Goal: Information Seeking & Learning: Understand process/instructions

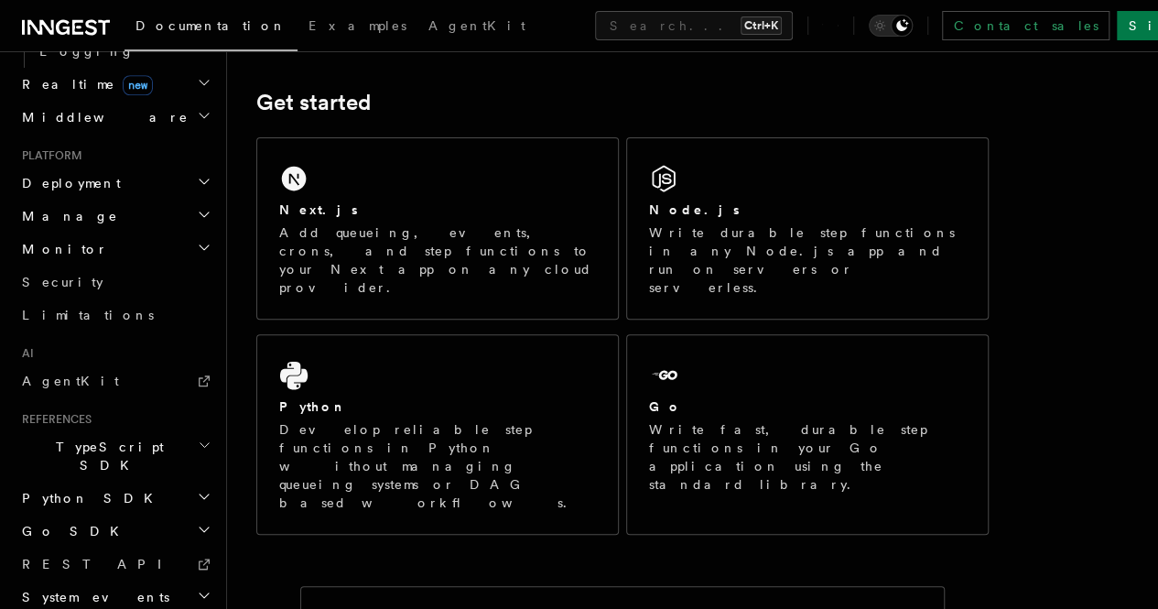
scroll to position [253, 0]
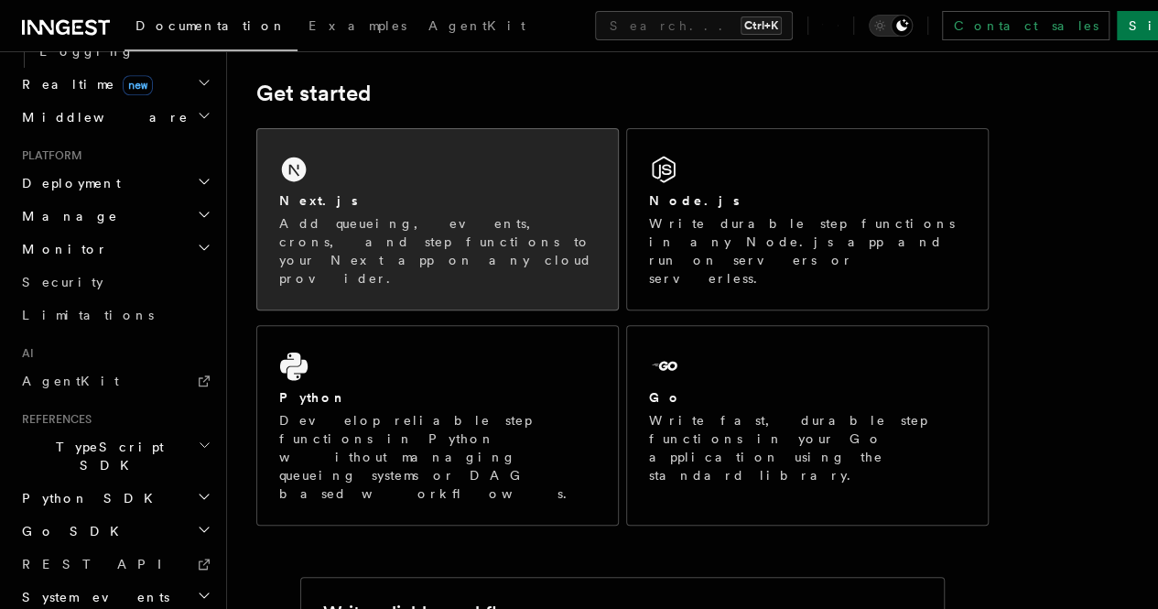
click at [465, 211] on div "Next.js" at bounding box center [437, 200] width 317 height 19
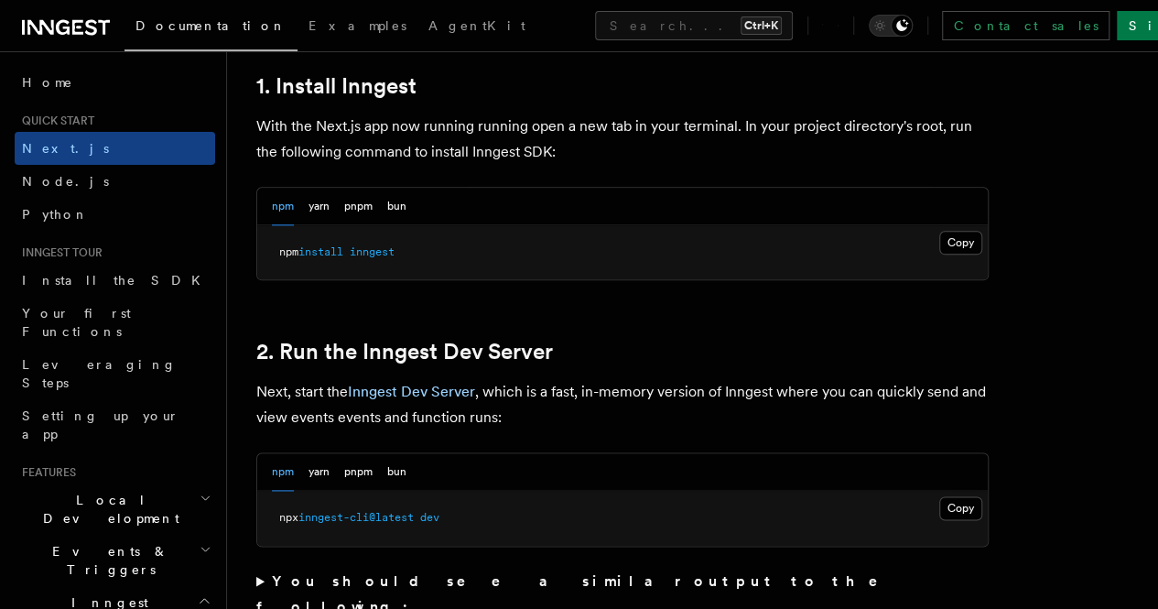
scroll to position [1046, 0]
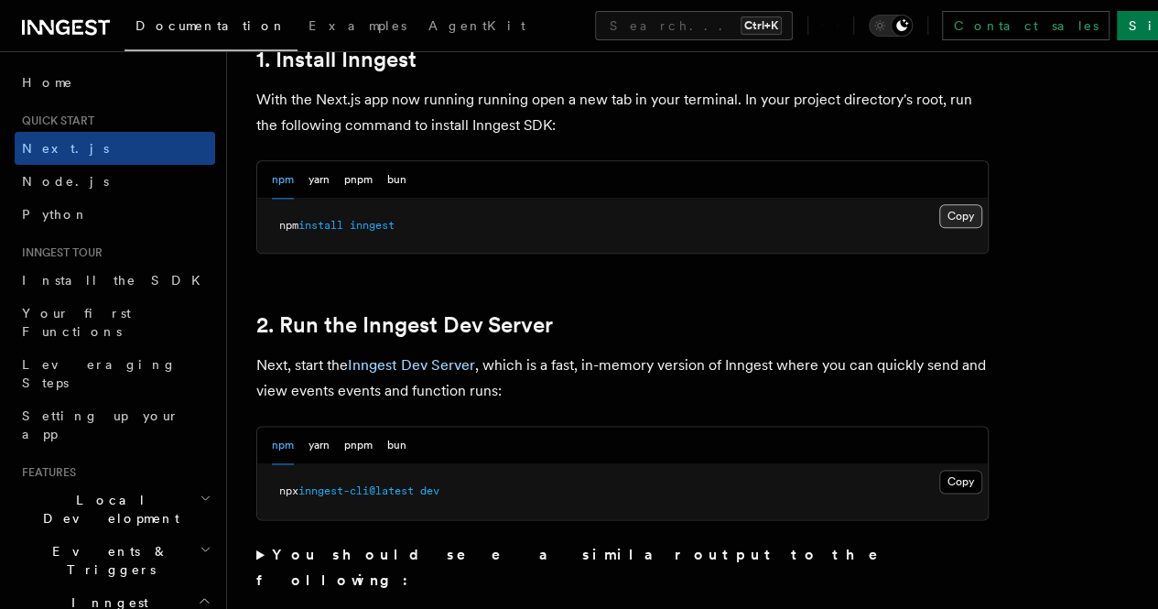
click at [939, 228] on button "Copy Copied" at bounding box center [960, 216] width 43 height 24
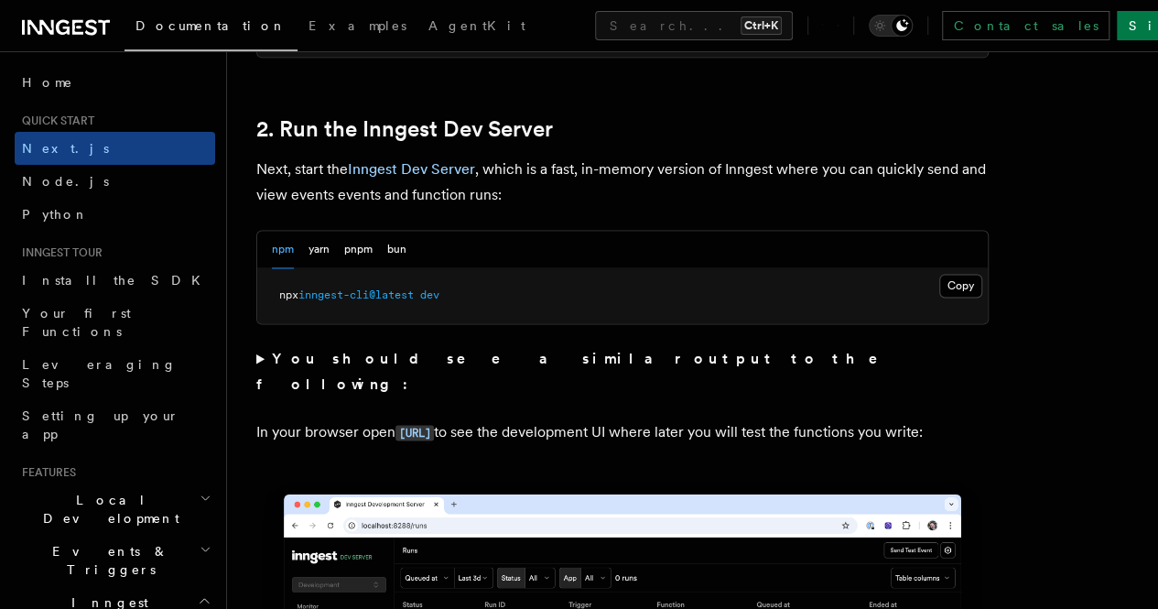
scroll to position [1268, 0]
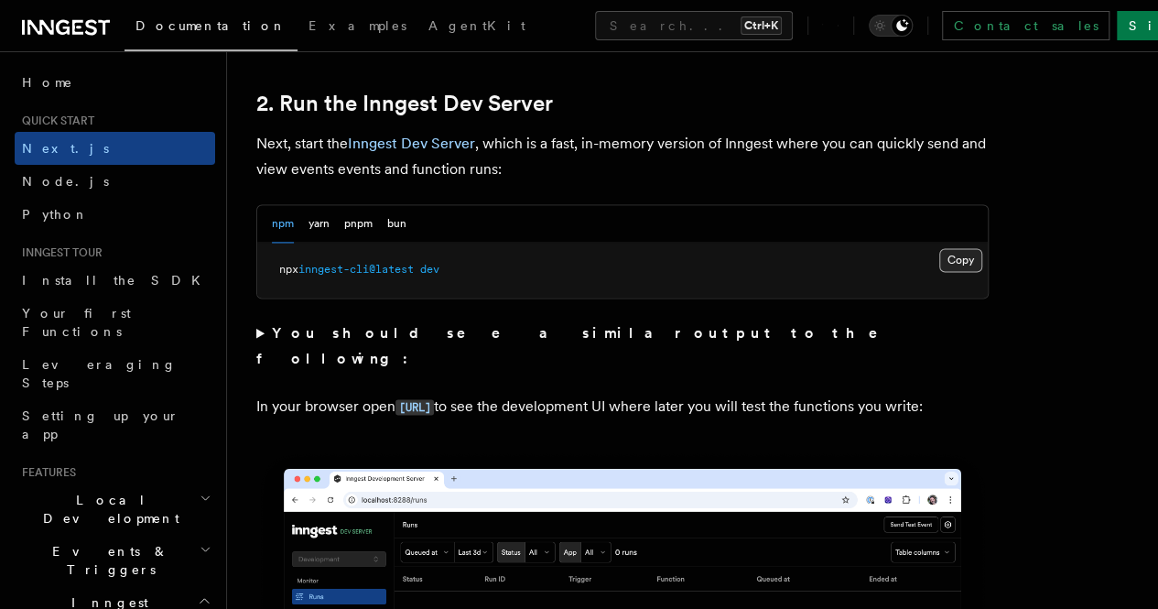
click at [939, 272] on button "Copy Copied" at bounding box center [960, 260] width 43 height 24
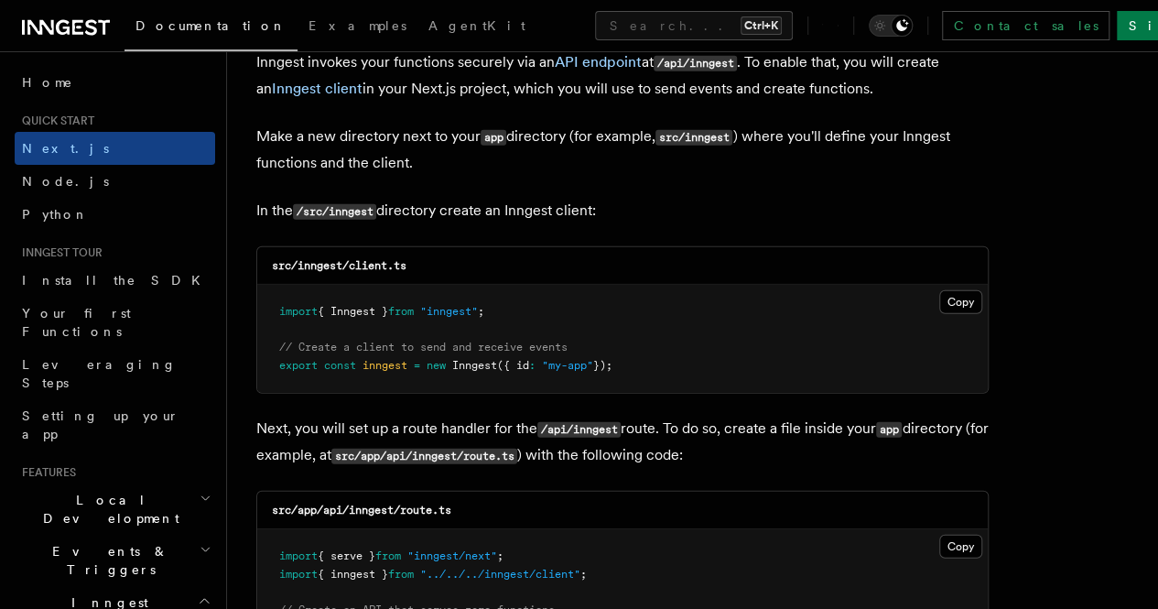
scroll to position [2227, 0]
drag, startPoint x: 298, startPoint y: 247, endPoint x: 345, endPoint y: 255, distance: 47.4
click at [345, 255] on div "src/inngest/client.ts" at bounding box center [622, 265] width 731 height 38
copy code "inngest"
drag, startPoint x: 272, startPoint y: 247, endPoint x: 429, endPoint y: 247, distance: 157.5
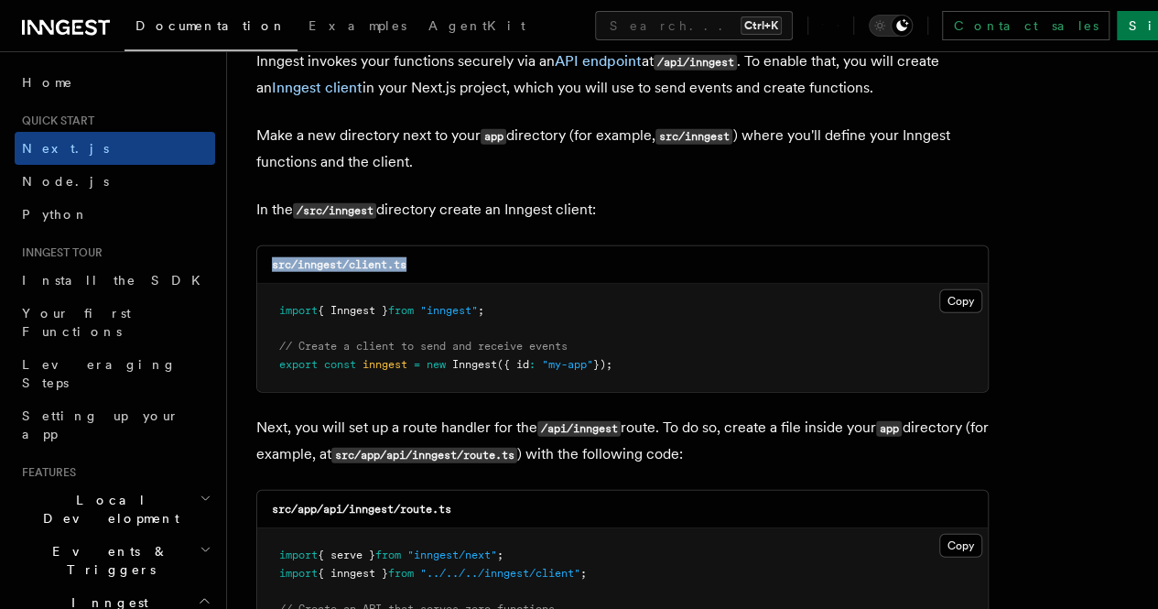
click at [429, 247] on div "src/inngest/client.ts" at bounding box center [622, 265] width 731 height 38
copy code "src/inngest/client.ts"
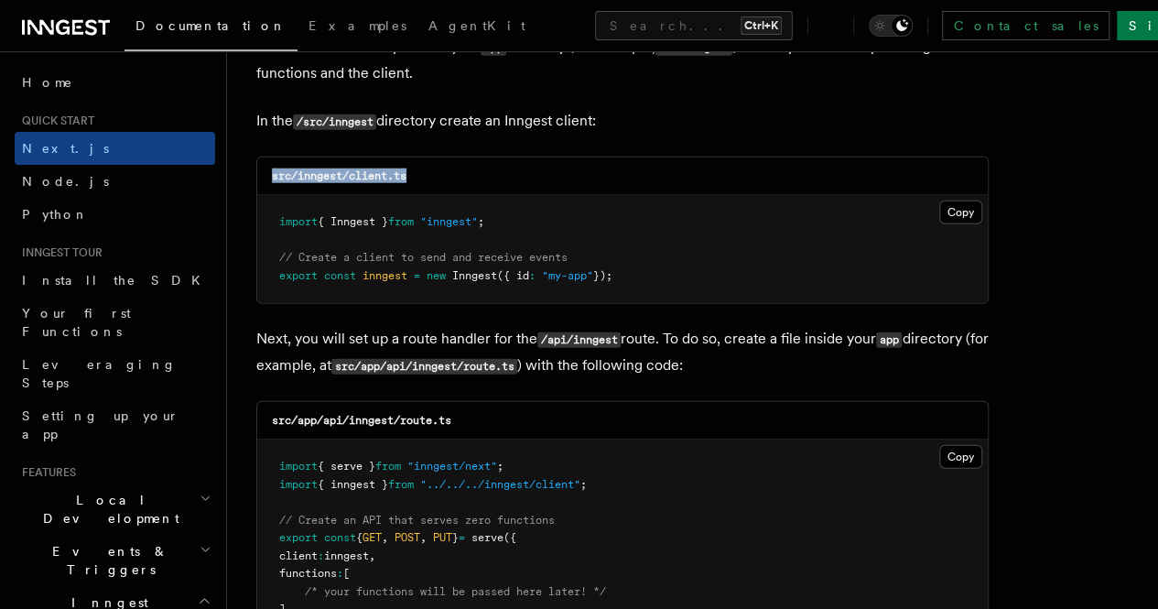
scroll to position [2317, 0]
click at [939, 200] on button "Copy Copied" at bounding box center [960, 212] width 43 height 24
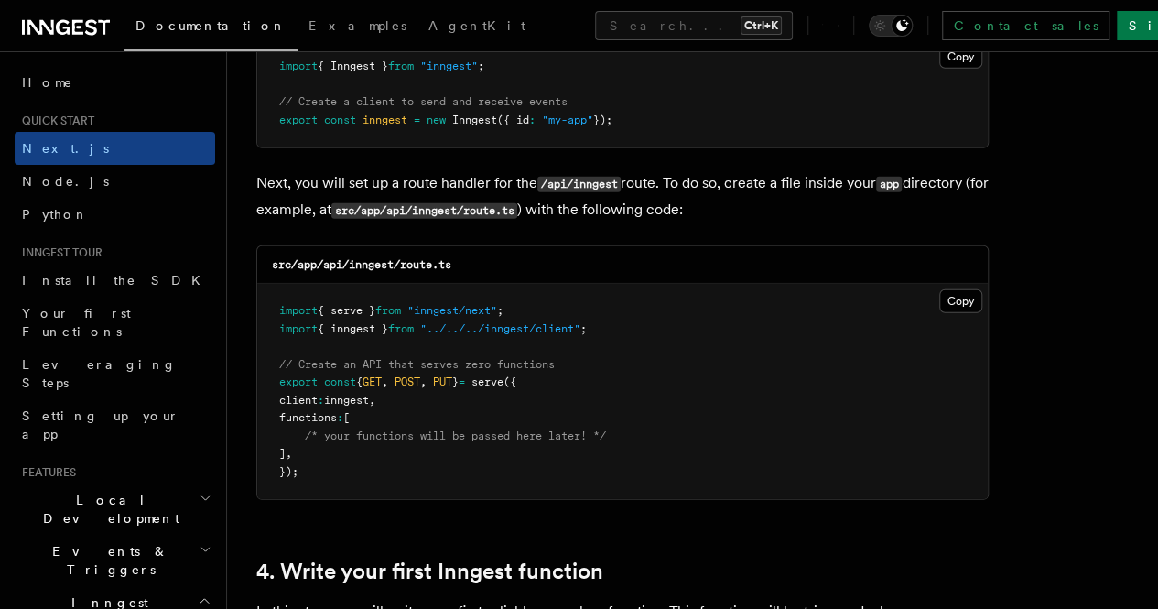
scroll to position [2478, 0]
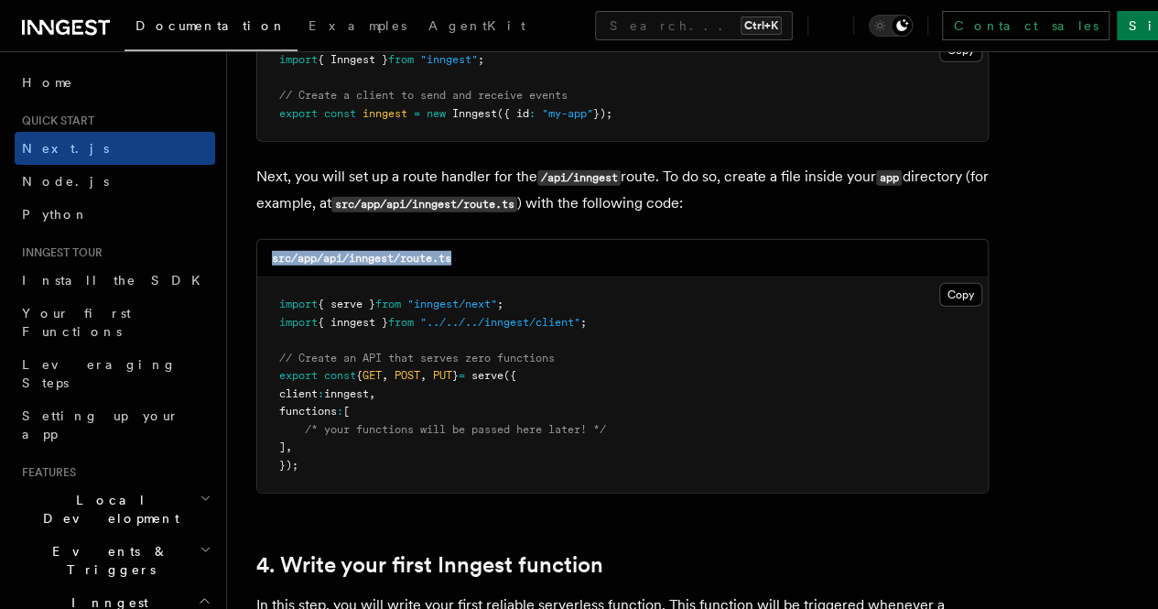
drag, startPoint x: 269, startPoint y: 242, endPoint x: 496, endPoint y: 239, distance: 227.0
click at [496, 240] on div "src/app/api/inngest/route.ts" at bounding box center [622, 259] width 731 height 38
copy code "src/app/api/inngest/route.ts"
click at [592, 253] on div "src/app/api/inngest/route.ts" at bounding box center [622, 259] width 731 height 38
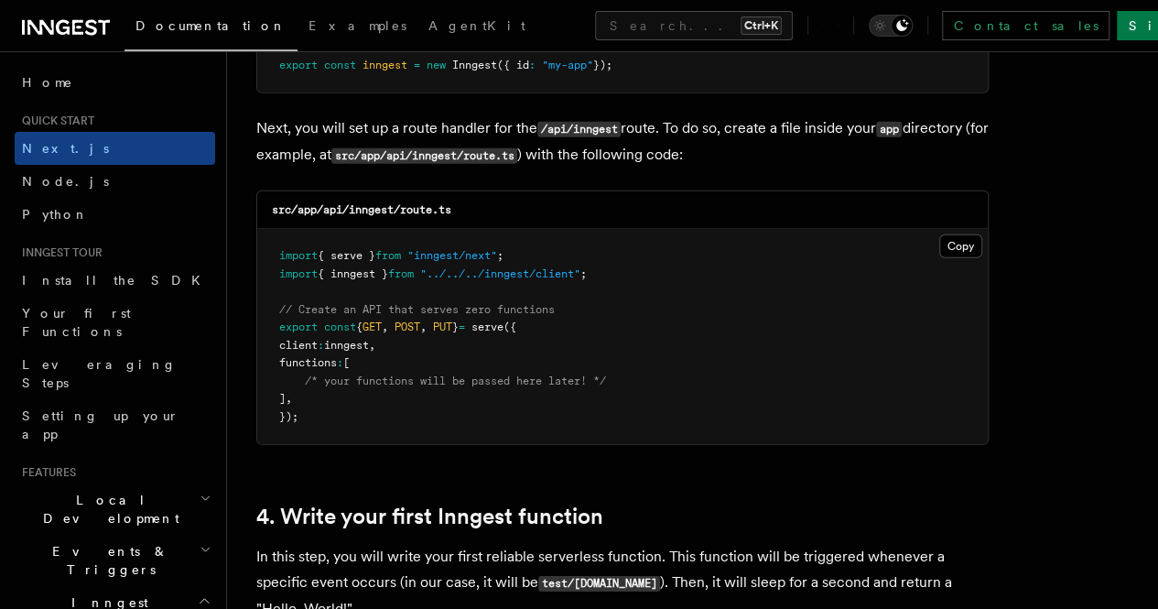
scroll to position [2529, 0]
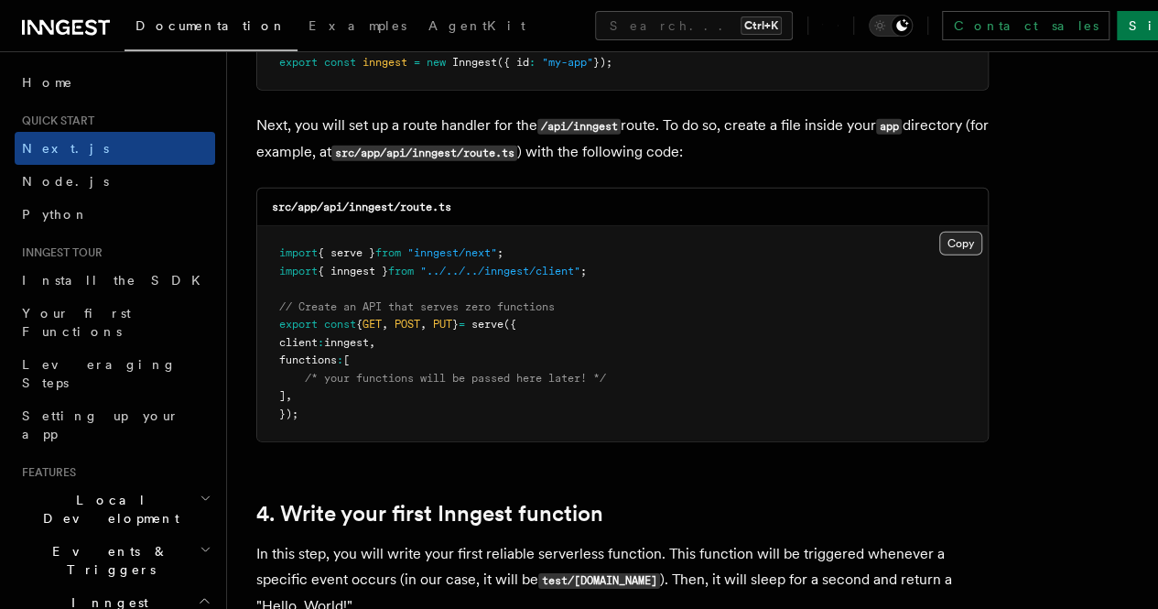
click at [939, 232] on button "Copy Copied" at bounding box center [960, 244] width 43 height 24
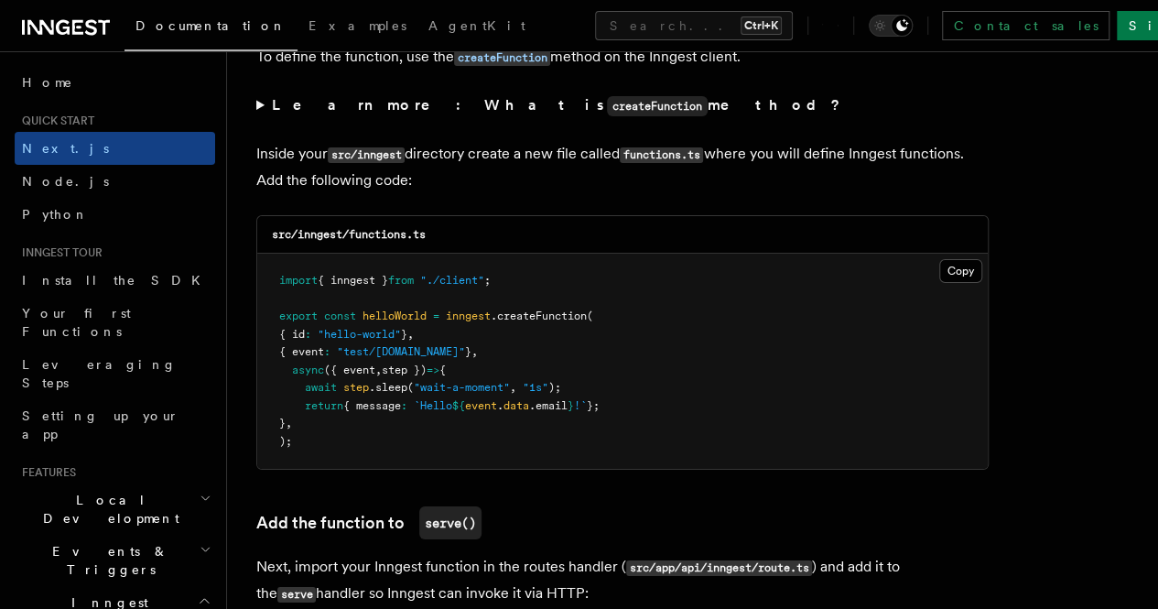
scroll to position [3182, 0]
click at [939, 258] on button "Copy Copied" at bounding box center [960, 270] width 43 height 24
drag, startPoint x: 271, startPoint y: 219, endPoint x: 493, endPoint y: 219, distance: 222.4
click at [493, 219] on div "src/inngest/functions.ts" at bounding box center [622, 234] width 731 height 38
copy code "src/inngest/functions.ts"
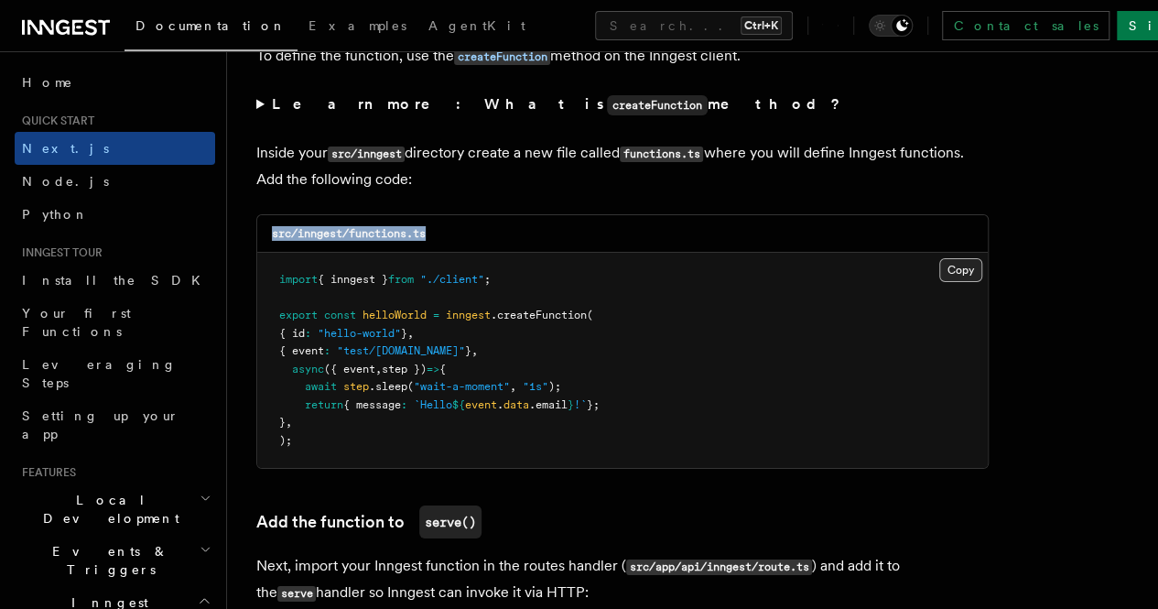
click at [939, 258] on button "Copy Copied" at bounding box center [960, 270] width 43 height 24
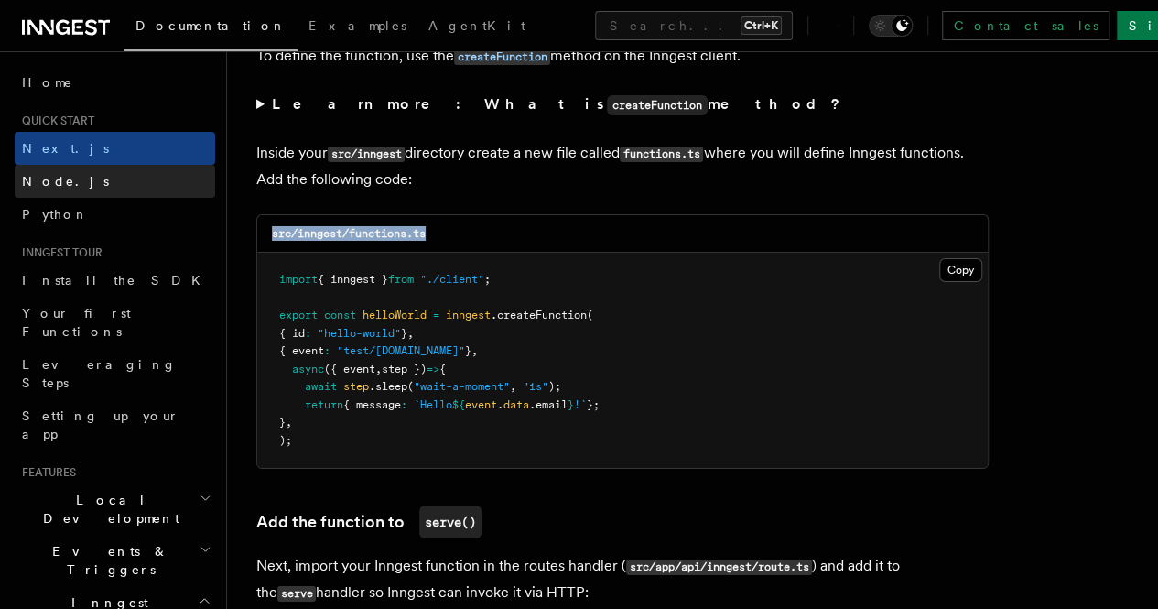
click at [64, 188] on span "Node.js" at bounding box center [65, 181] width 87 height 15
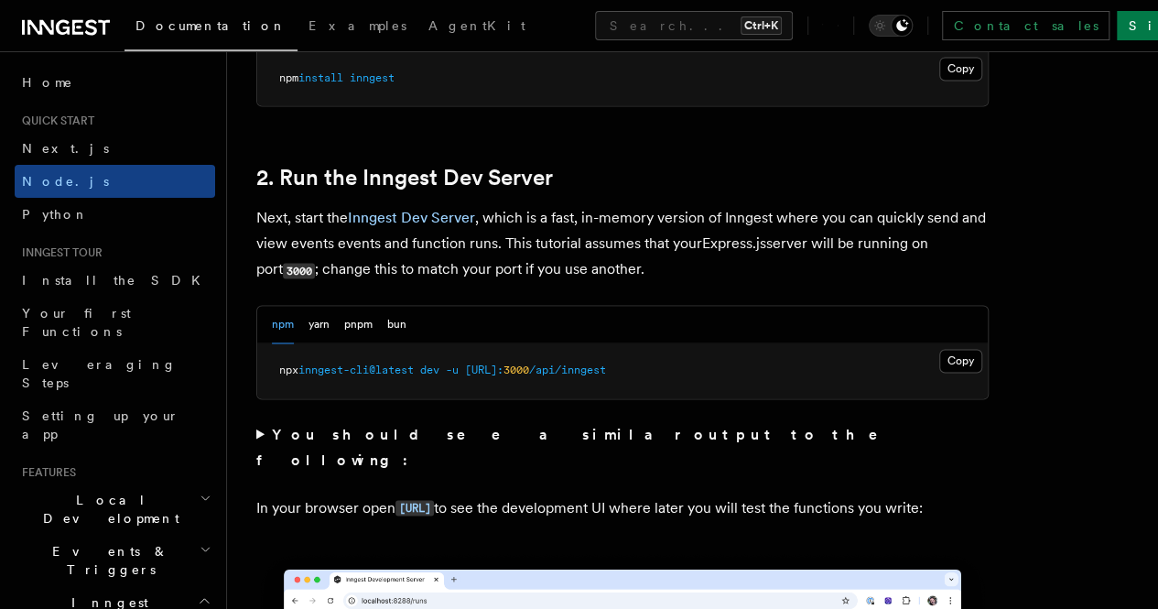
scroll to position [1337, 0]
click at [939, 373] on button "Copy Copied" at bounding box center [960, 362] width 43 height 24
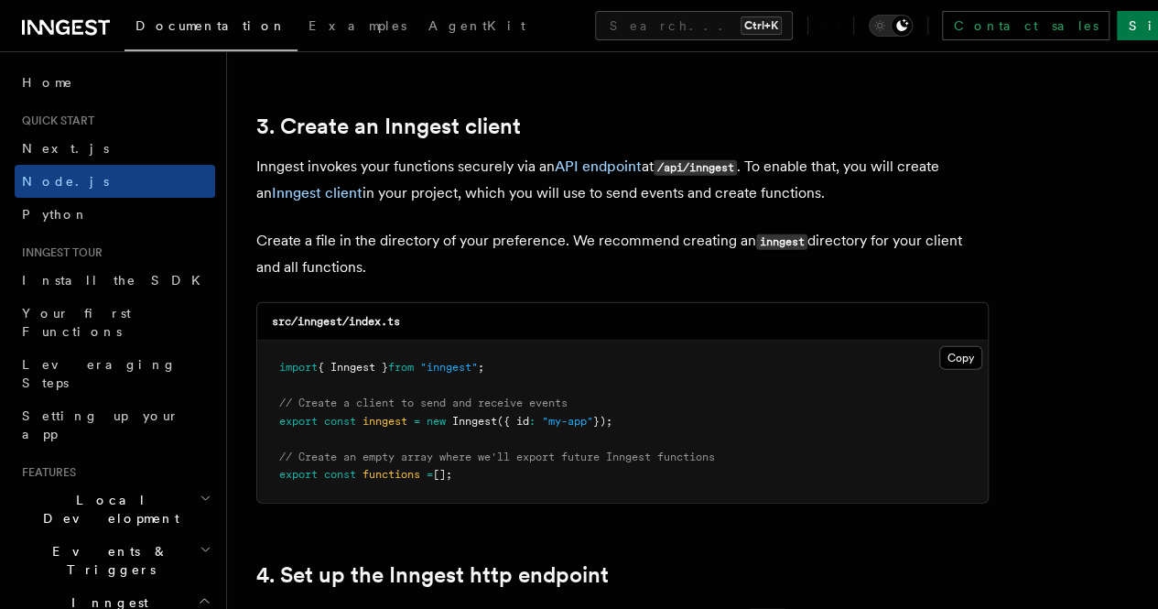
scroll to position [2341, 0]
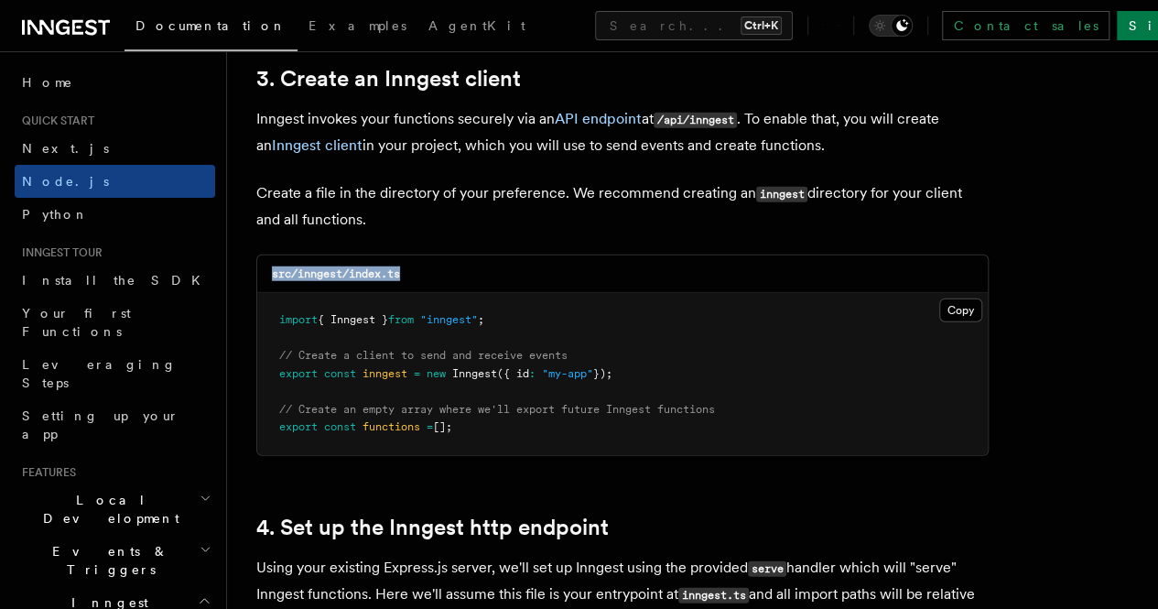
drag, startPoint x: 262, startPoint y: 254, endPoint x: 525, endPoint y: 266, distance: 264.0
click at [525, 266] on div "src/inngest/index.ts" at bounding box center [622, 274] width 731 height 38
copy code "src/inngest/index.ts"
click at [939, 303] on button "Copy Copied" at bounding box center [960, 310] width 43 height 24
click at [720, 555] on p "Using your existing Express.js server, we'll set up Inngest using the provided …" at bounding box center [622, 594] width 732 height 79
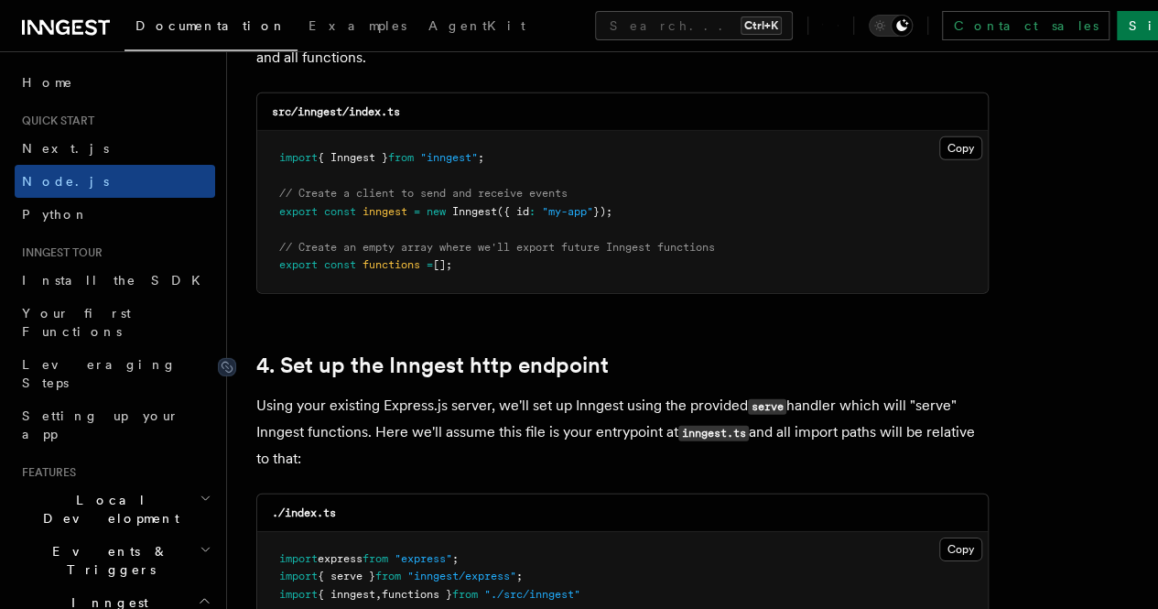
scroll to position [2450, 0]
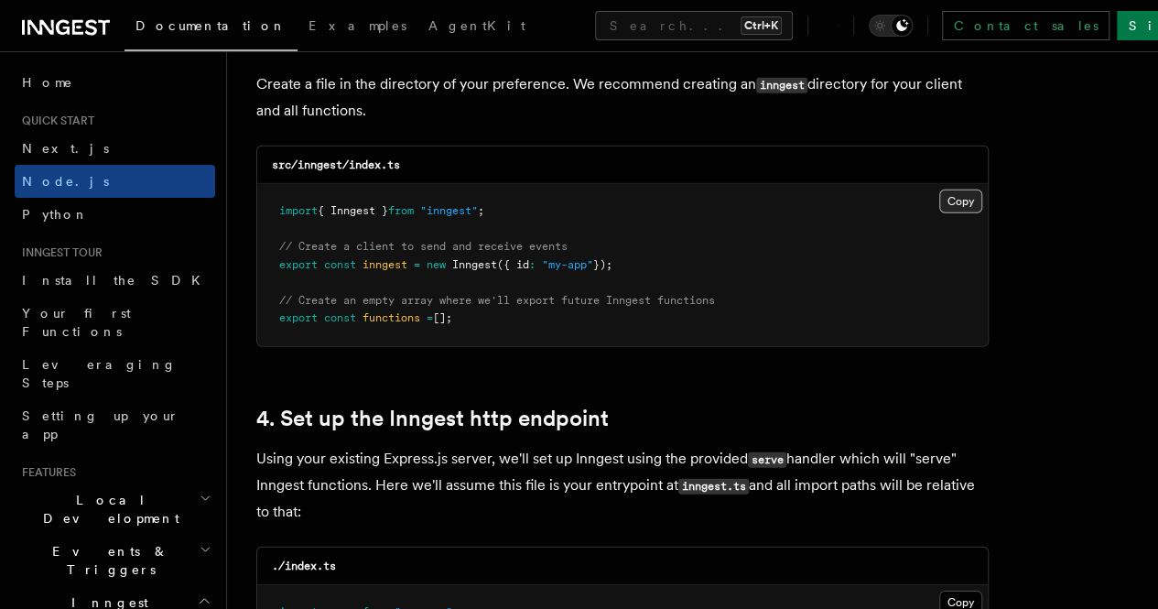
click at [939, 189] on button "Copy Copied" at bounding box center [960, 201] width 43 height 24
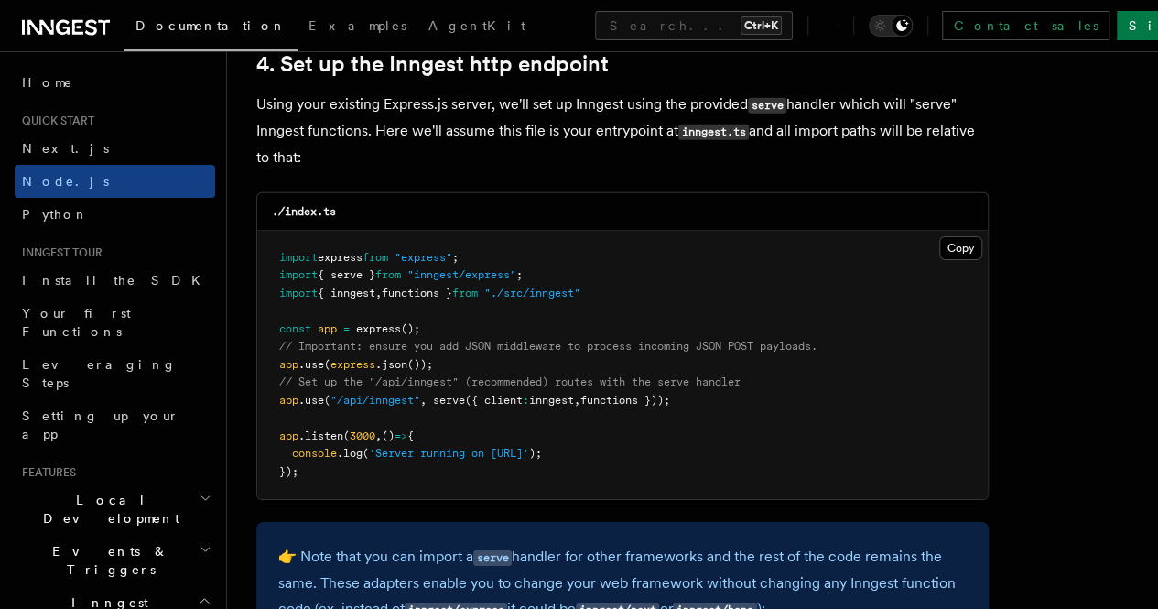
scroll to position [2803, 0]
drag, startPoint x: 397, startPoint y: 195, endPoint x: 244, endPoint y: 196, distance: 152.9
copy code "./index.ts"
click at [939, 237] on button "Copy Copied" at bounding box center [960, 249] width 43 height 24
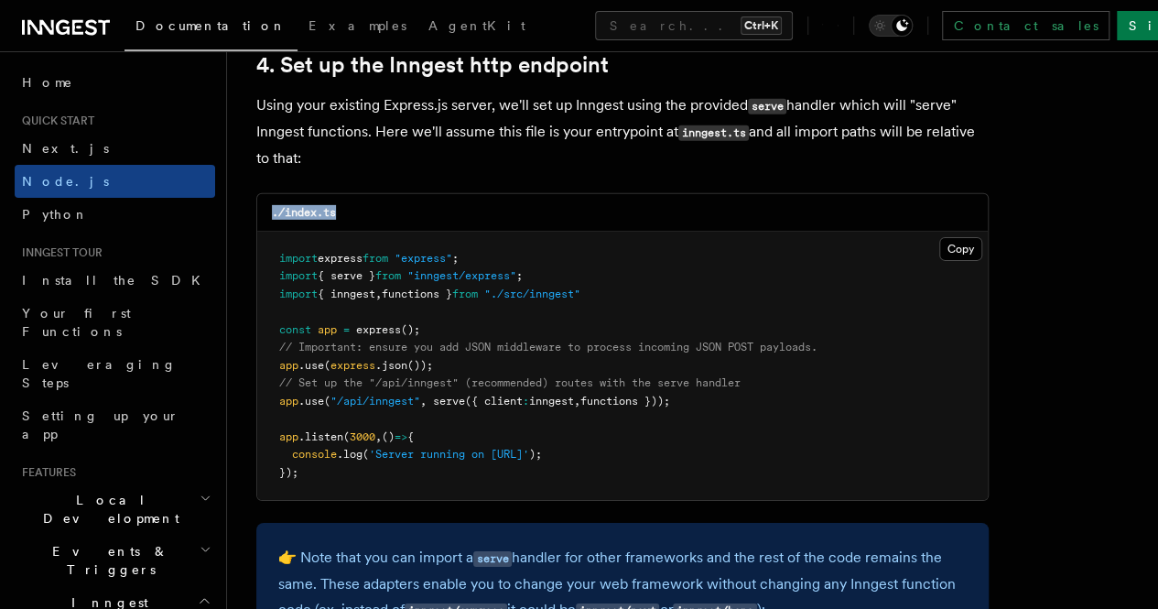
click at [502, 194] on div "./index.ts" at bounding box center [622, 213] width 731 height 38
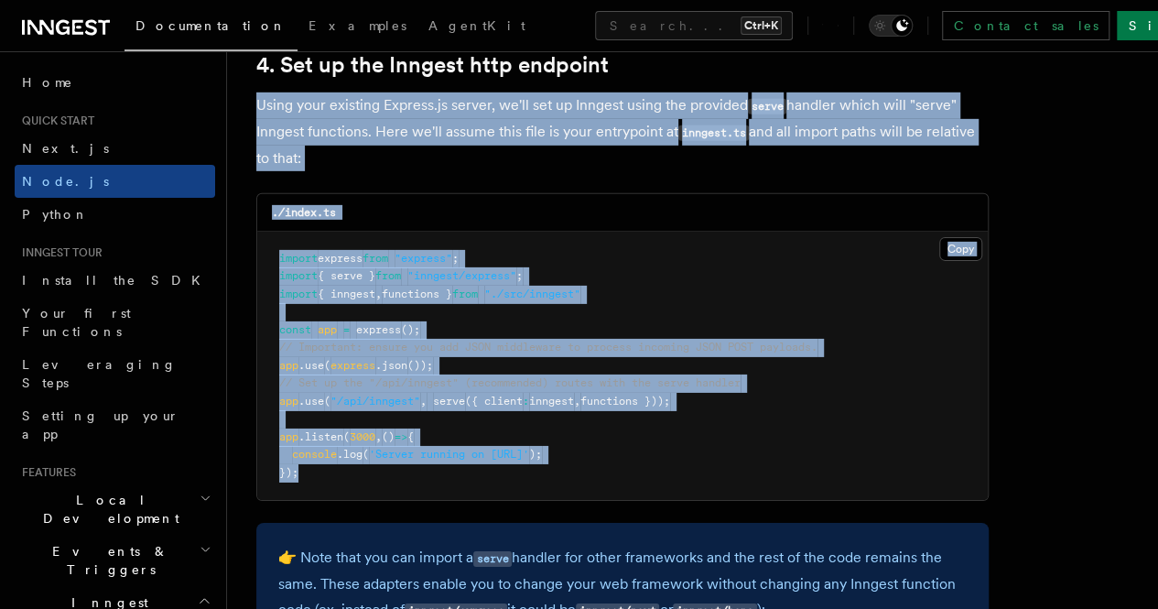
drag, startPoint x: 255, startPoint y: 81, endPoint x: 713, endPoint y: 463, distance: 596.0
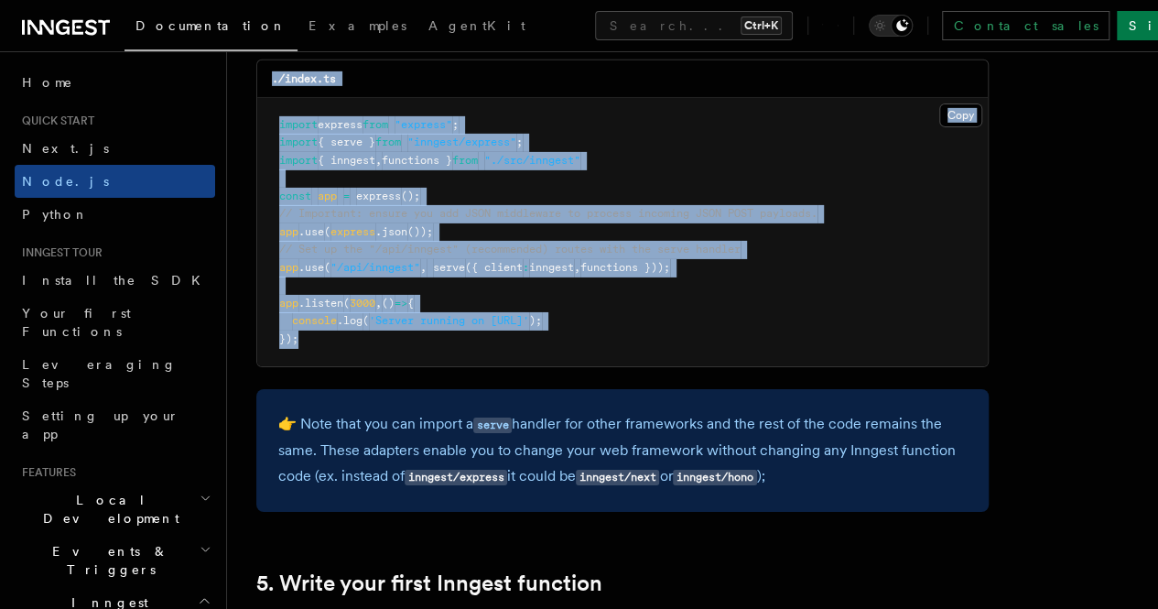
scroll to position [2935, 0]
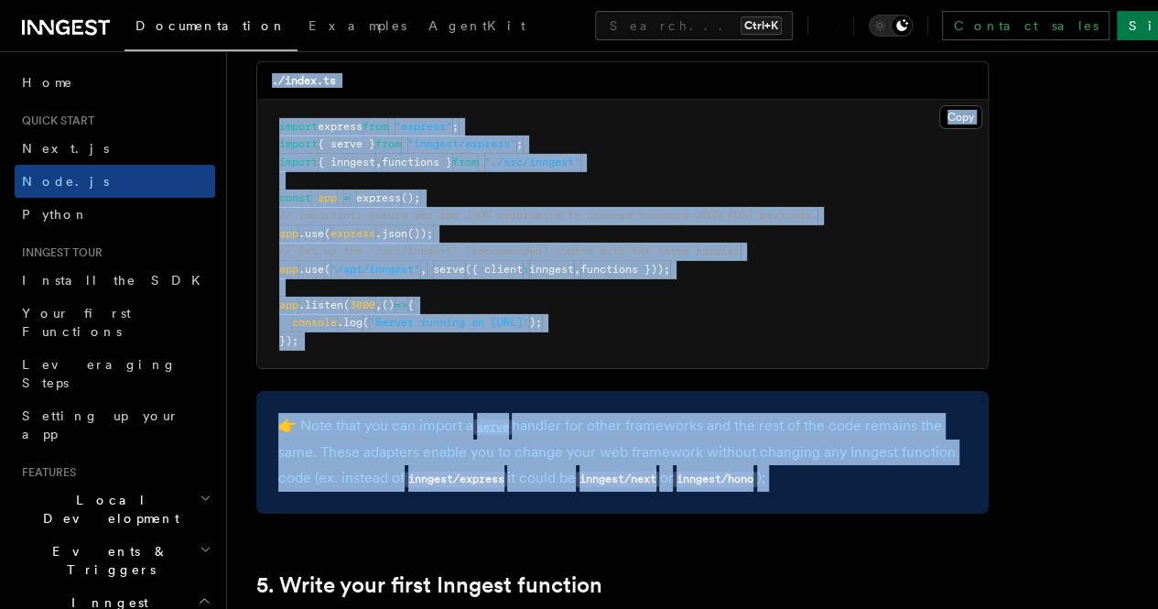
copy article "Lorem ipsu dolorsit Ametcon.ad elitse, do'ei tem in Utlabor etdol mag aliquaen …"
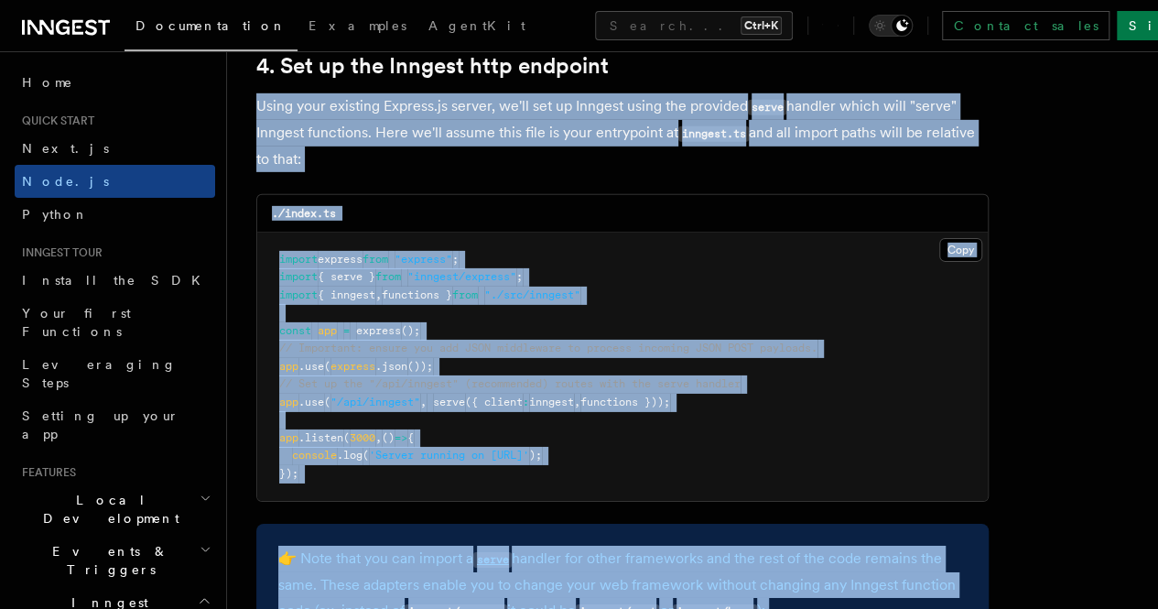
scroll to position [2803, 0]
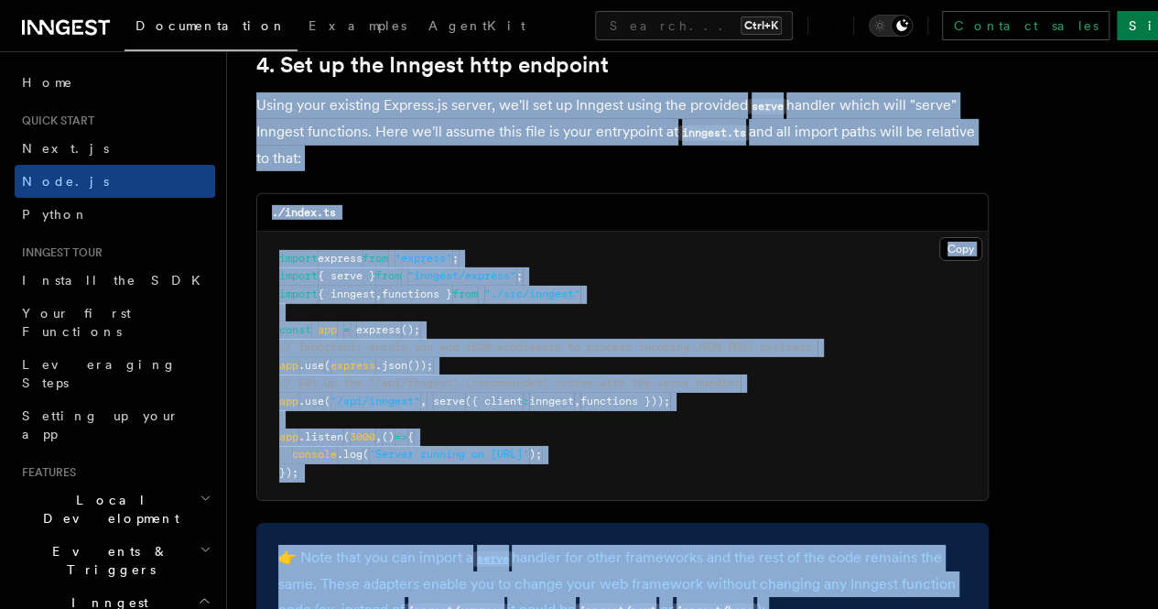
click at [378, 341] on pre "import express from "express" ; import { serve } from "inngest/express" ; impor…" at bounding box center [622, 366] width 731 height 269
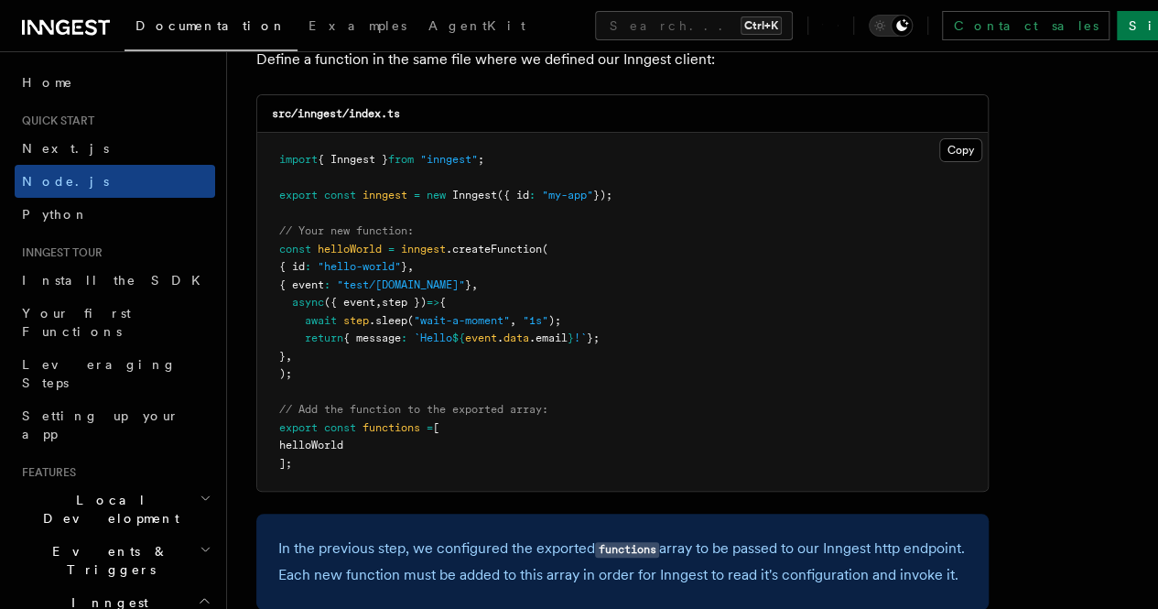
scroll to position [3673, 0]
click at [939, 161] on button "Copy Copied" at bounding box center [960, 149] width 43 height 24
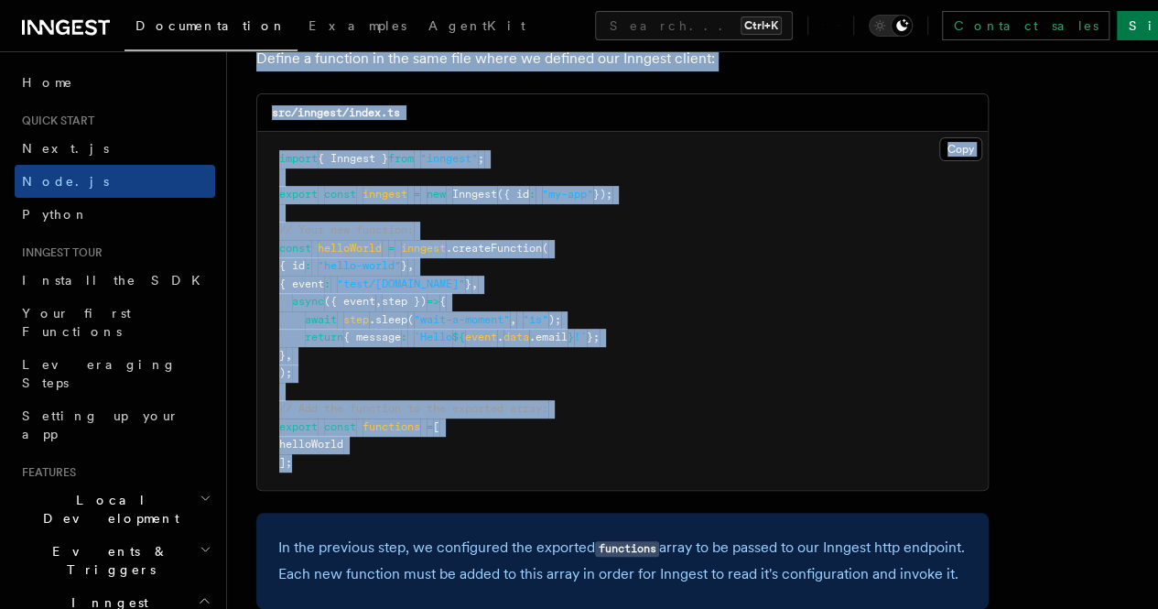
drag, startPoint x: 252, startPoint y: 91, endPoint x: 536, endPoint y: 496, distance: 495.0
copy article "Define a function in the same file where we defined our Inngest client: src/inn…"
click at [540, 317] on pre "import { Inngest } from "inngest" ; export const inngest = new Inngest ({ id : …" at bounding box center [622, 311] width 731 height 358
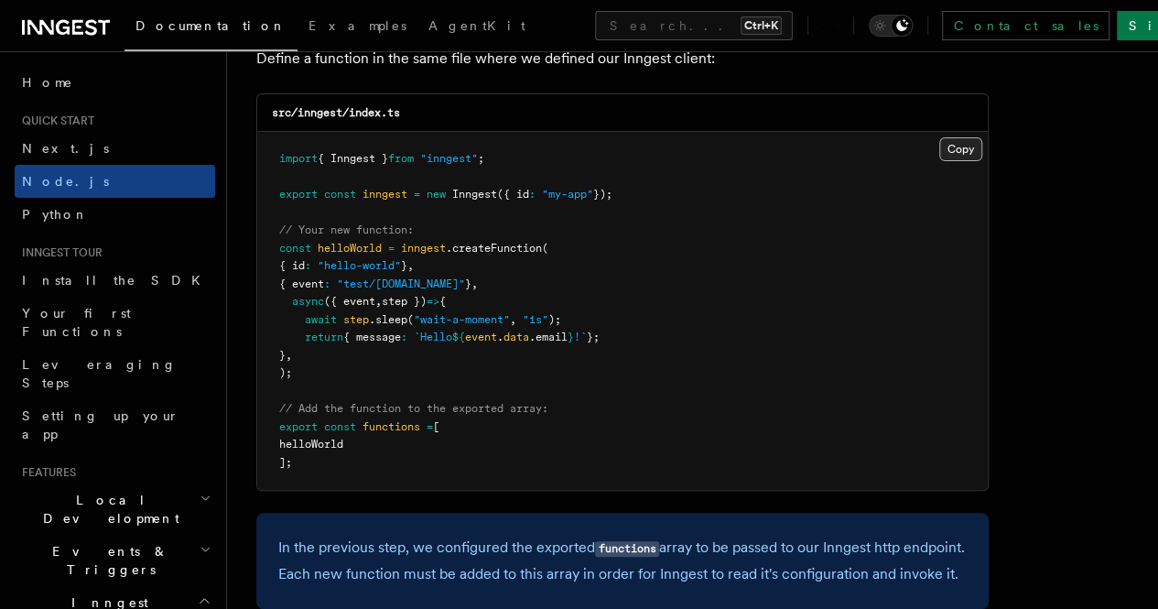
click at [939, 161] on button "Copy Copied" at bounding box center [960, 149] width 43 height 24
